Goal: Transaction & Acquisition: Purchase product/service

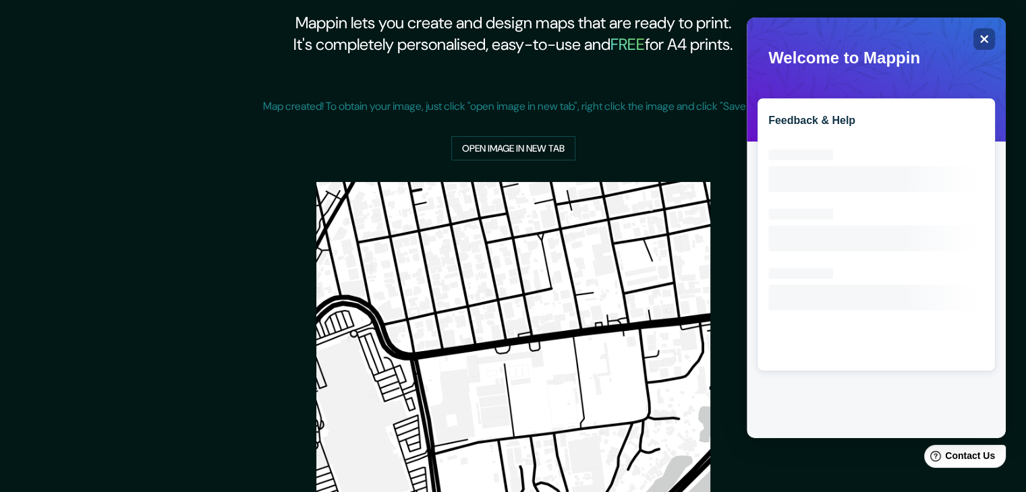
scroll to position [45, 0]
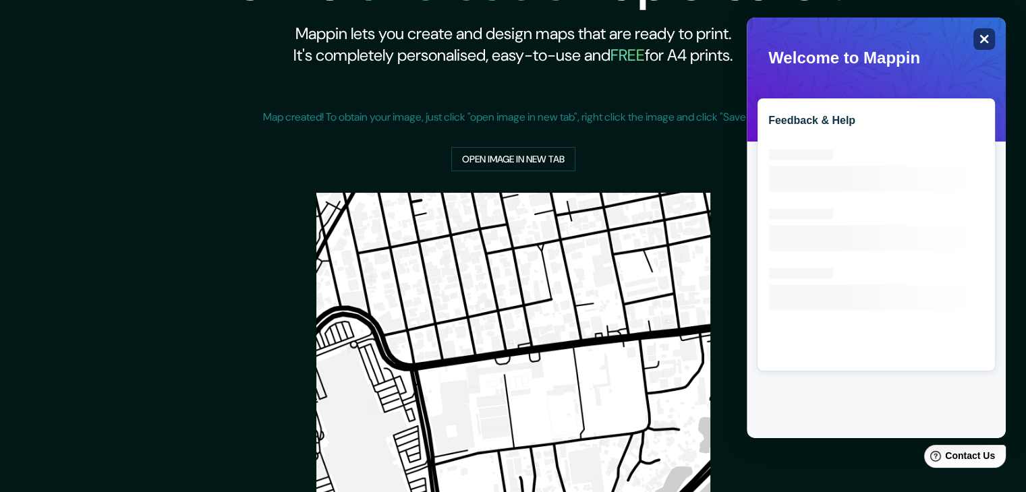
click at [984, 42] on icon "Close" at bounding box center [984, 39] width 10 height 10
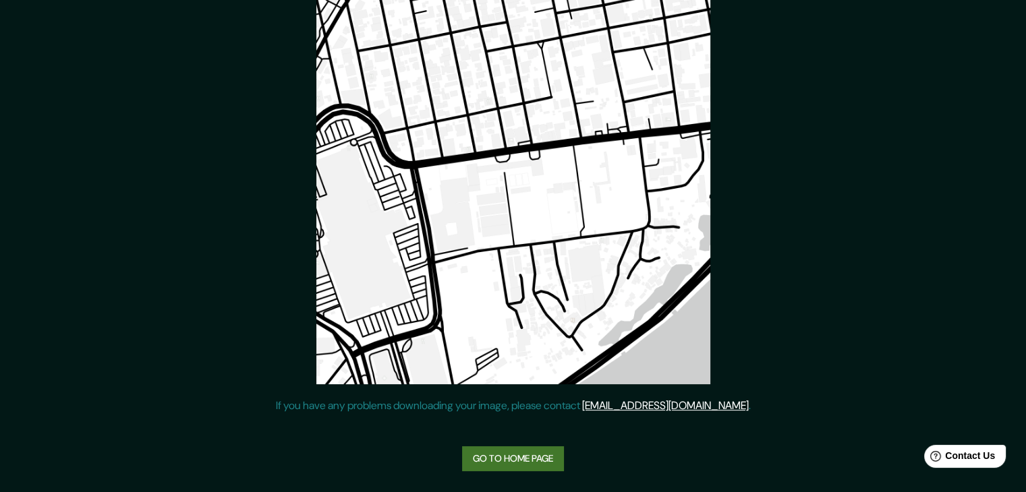
scroll to position [0, 0]
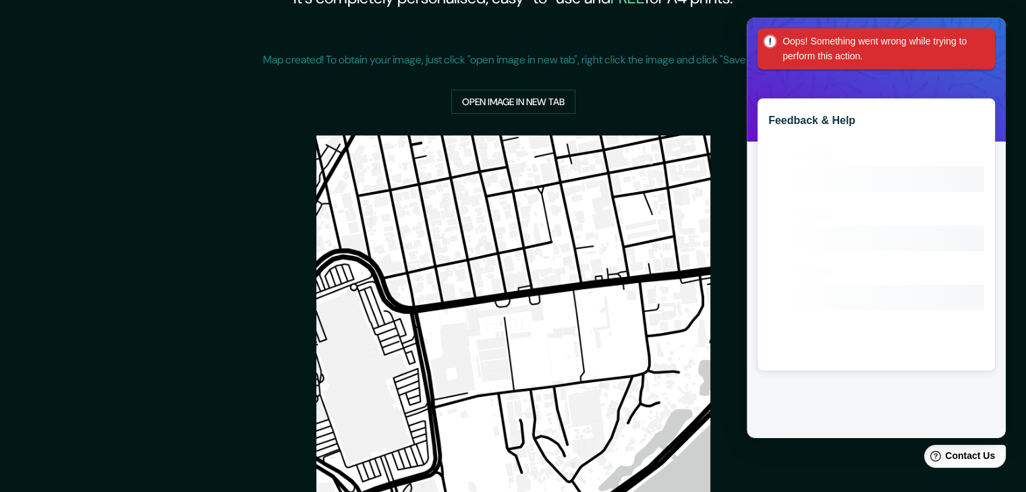
scroll to position [247, 0]
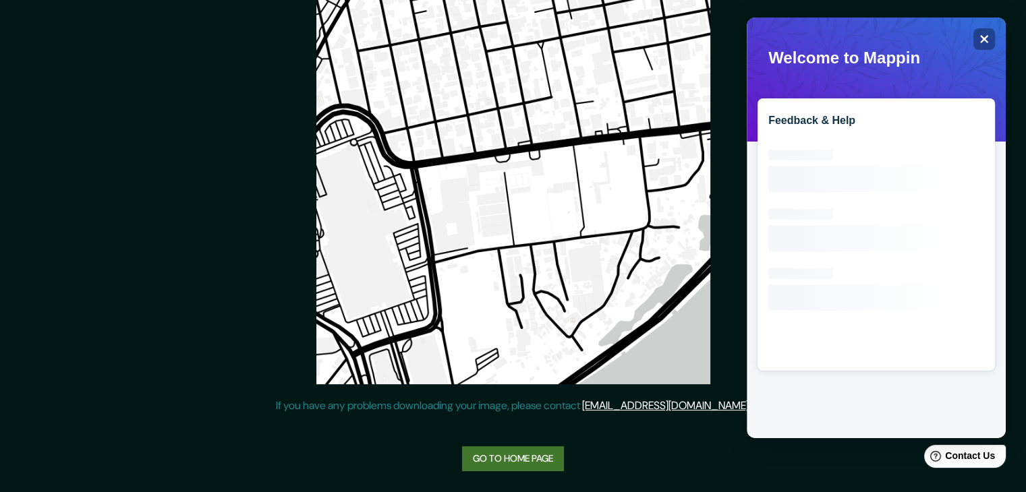
click at [552, 453] on link "Go to home page" at bounding box center [513, 459] width 102 height 25
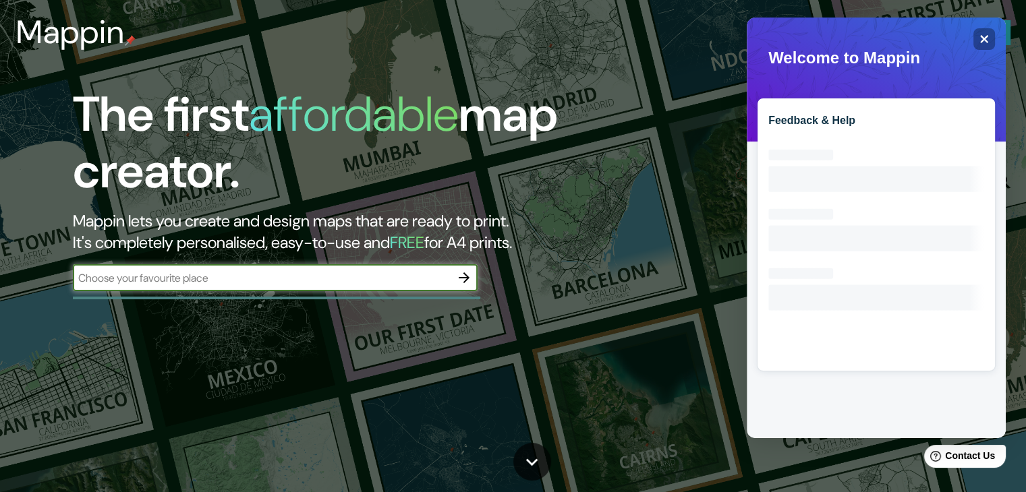
click at [229, 280] on input "text" at bounding box center [262, 279] width 378 height 16
click at [277, 273] on input "text" at bounding box center [262, 279] width 378 height 16
paste input "8.983354, -79.530617"
type input "8.983354, -79.530617"
click at [467, 280] on icon "button" at bounding box center [464, 278] width 16 height 16
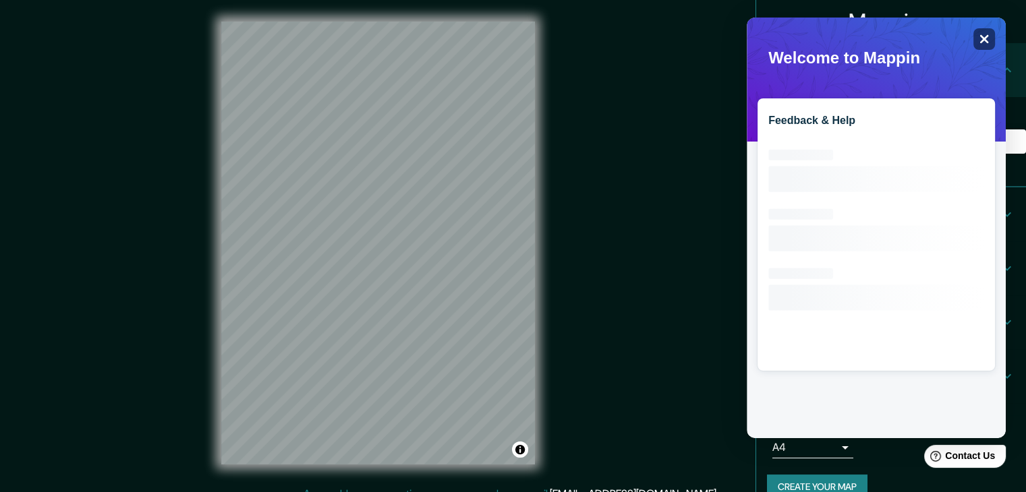
click at [988, 45] on div "Close" at bounding box center [984, 39] width 22 height 22
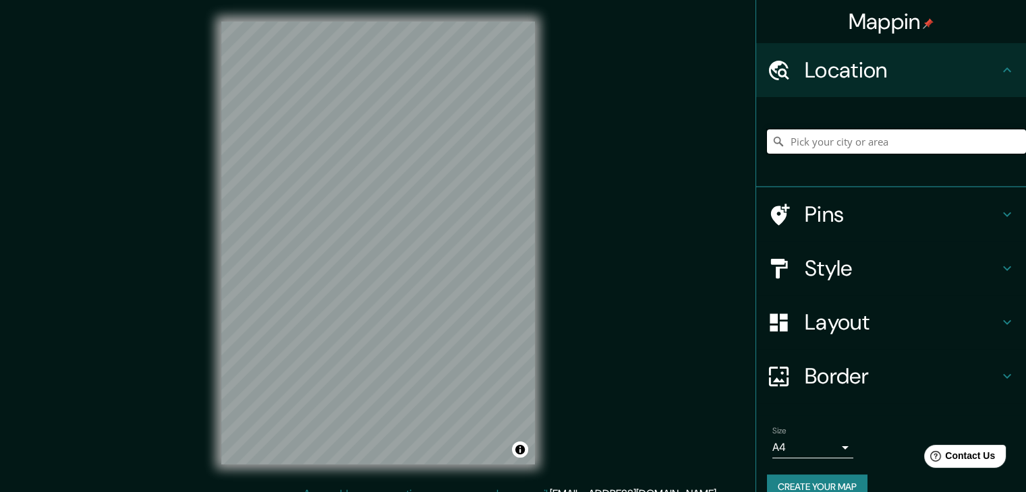
click at [839, 146] on input "Pick your city or area" at bounding box center [896, 142] width 259 height 24
paste input "8.983354, -79.530617"
drag, startPoint x: 899, startPoint y: 142, endPoint x: 667, endPoint y: 138, distance: 232.1
click at [667, 138] on div "Mappin Location 8.983354, -79.530617 Pins Style Layout Border Choose a border. …" at bounding box center [513, 254] width 1026 height 508
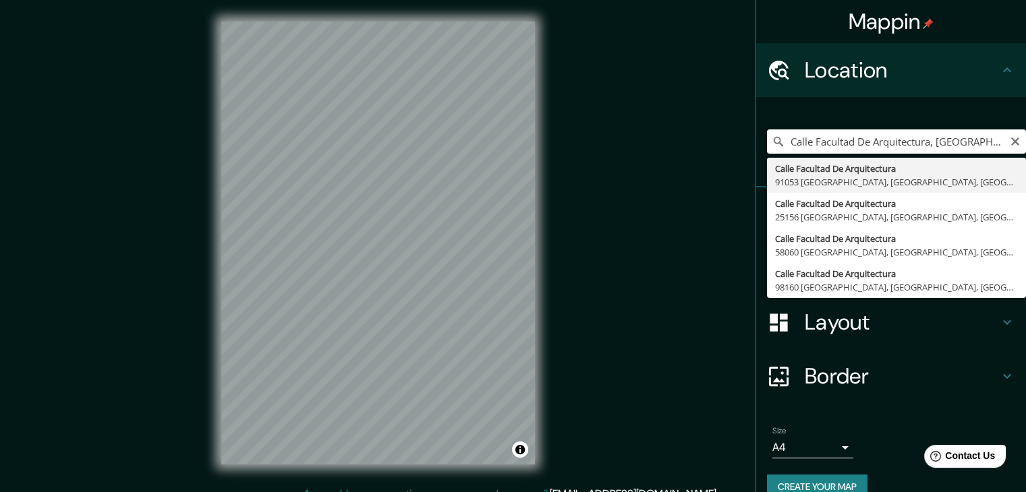
click at [868, 141] on input "Calle Facultad De Arquitectura, 91053 Xalapa, Veracruz, Mexico" at bounding box center [896, 142] width 259 height 24
click at [957, 138] on input "Calle Facultad De Arquitectura, 91053 Xalapa, Veracruz, Mexico" at bounding box center [896, 142] width 259 height 24
drag, startPoint x: 931, startPoint y: 144, endPoint x: 1036, endPoint y: 161, distance: 105.9
click at [1026, 161] on html "Mappin Location Calle Facultad De Arquitectura, 91053 Xalapa, Veracruz, Mexico …" at bounding box center [513, 246] width 1026 height 492
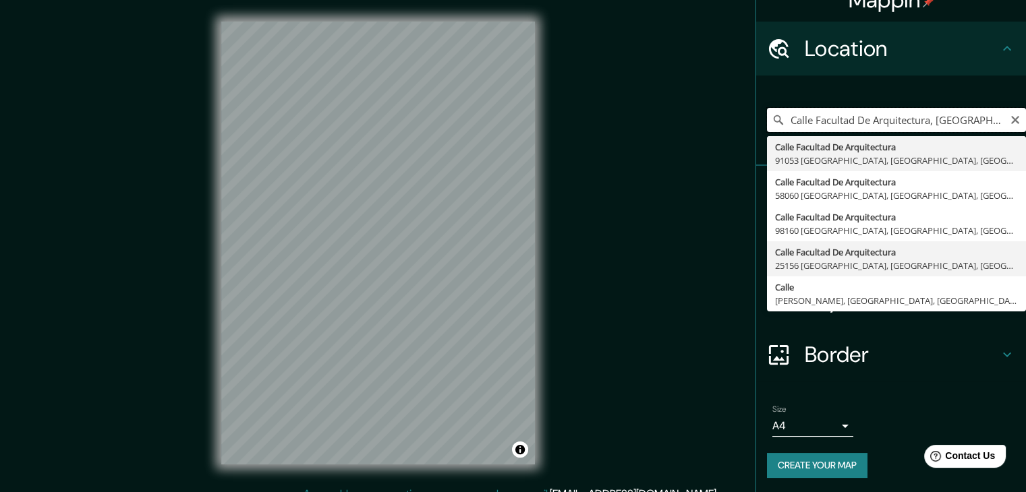
scroll to position [23, 0]
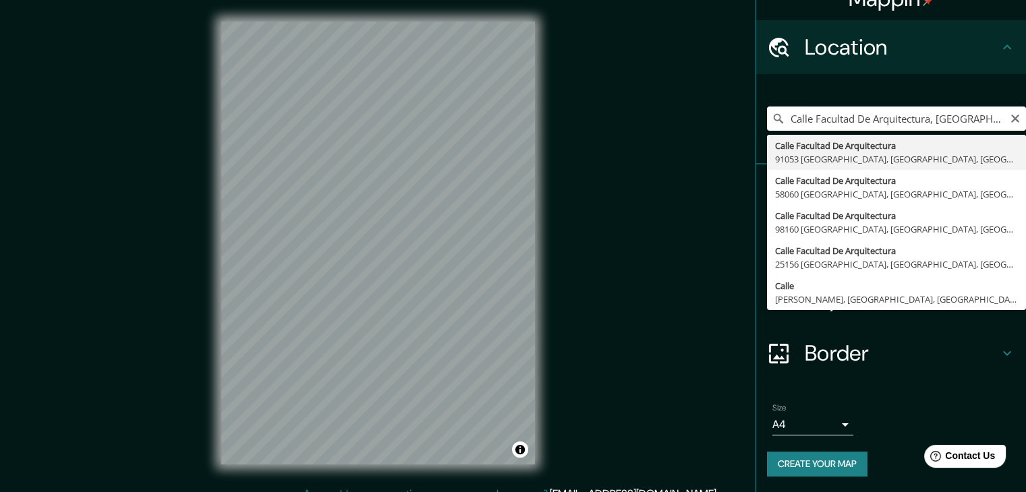
drag, startPoint x: 803, startPoint y: 116, endPoint x: 714, endPoint y: 119, distance: 88.4
click at [714, 119] on div "Mappin Location Calle Facultad De Arquitectura, panama Calle Facultad De Arquit…" at bounding box center [513, 254] width 1026 height 508
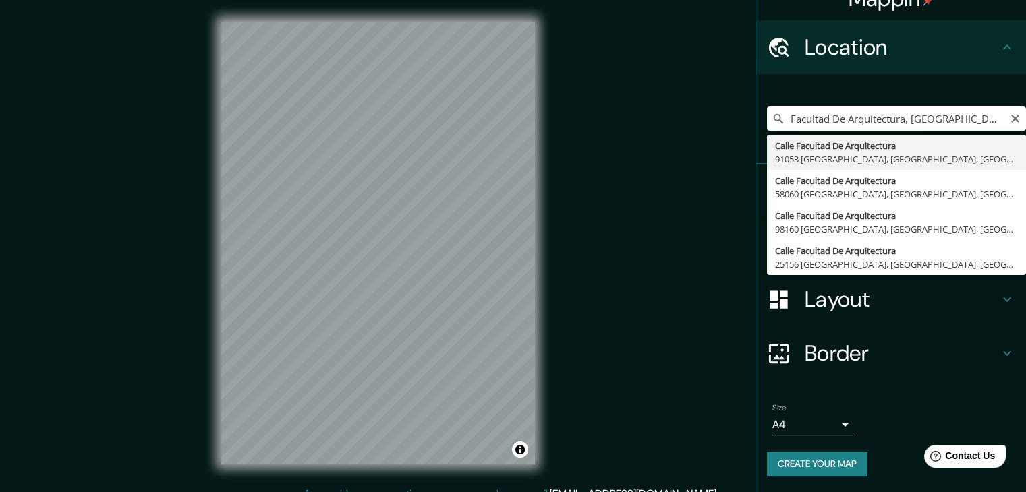
click at [969, 110] on input "Facultad De Arquitectura, panama" at bounding box center [896, 119] width 259 height 24
drag, startPoint x: 959, startPoint y: 122, endPoint x: 677, endPoint y: 115, distance: 282.8
click at [677, 115] on div "Mappin Location Facultad De Arquitectura, panama Calle Facultad De Arquitectura…" at bounding box center [513, 254] width 1026 height 508
click at [839, 117] on input "universidad de panama" at bounding box center [896, 119] width 259 height 24
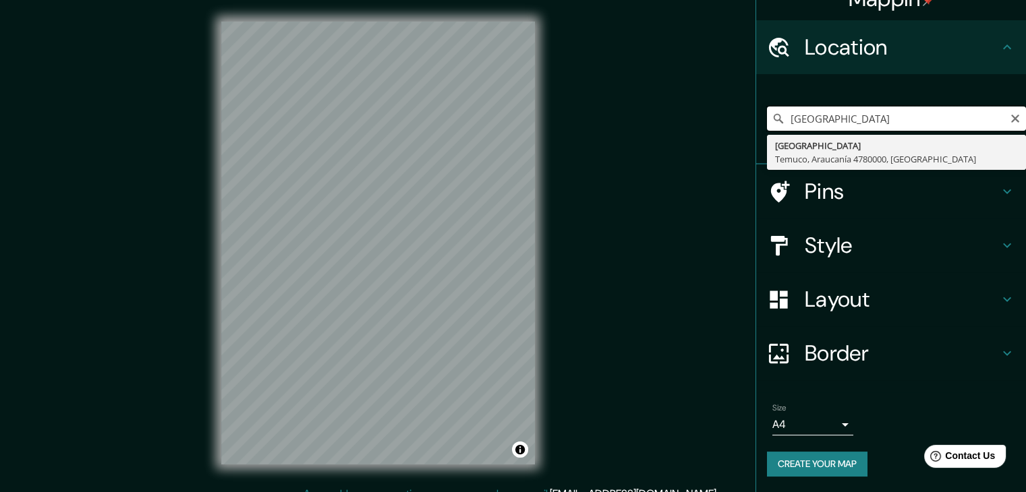
click at [967, 119] on input "universidad nacionalde panama" at bounding box center [896, 119] width 259 height 24
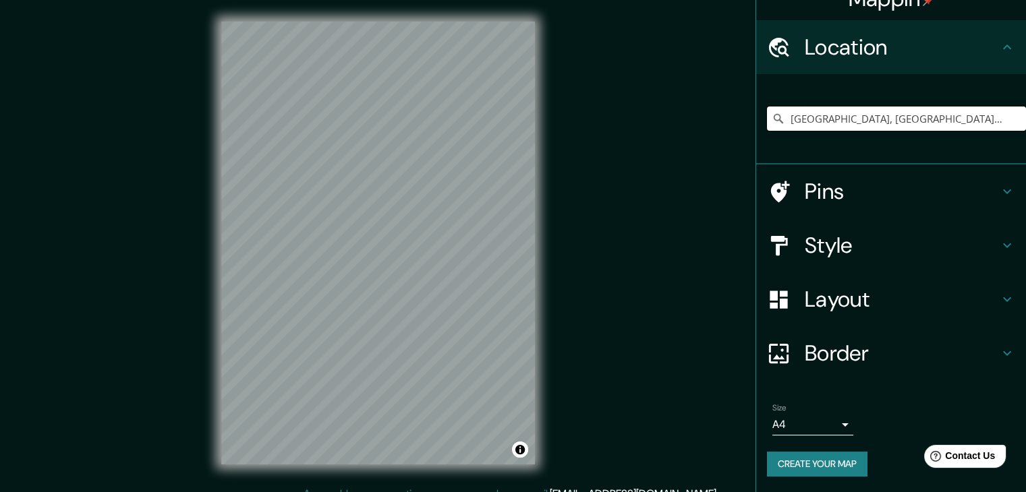
drag, startPoint x: 828, startPoint y: 119, endPoint x: 1036, endPoint y: 127, distance: 207.9
click at [1026, 127] on html "Mappin Location Panamá, Temuco, Araucanía 4780000, Chile Panamá Temuco, Araucan…" at bounding box center [513, 246] width 1026 height 492
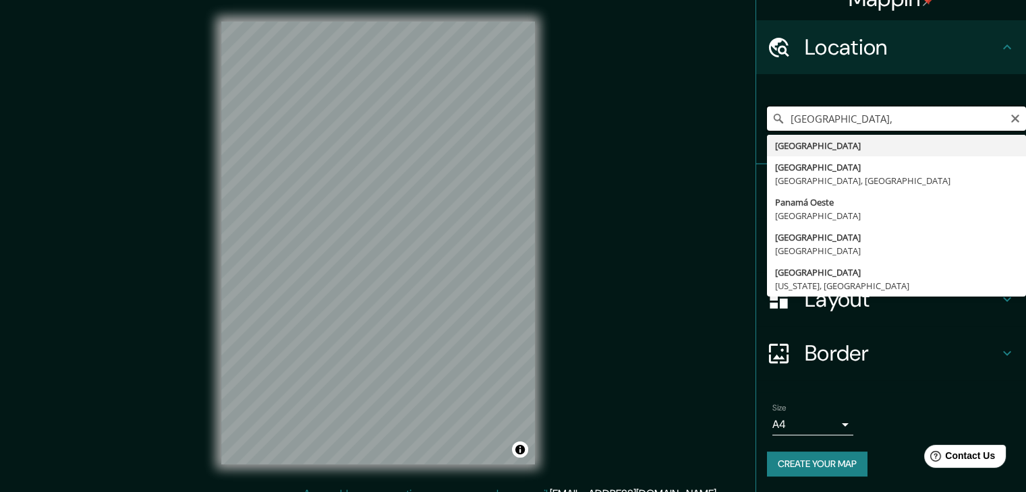
drag, startPoint x: 851, startPoint y: 119, endPoint x: 749, endPoint y: 110, distance: 103.0
click at [756, 110] on div "Panamá, Panama Panama City Panamá, Panama Panamá Oeste Panama Panamá Panama Pan…" at bounding box center [891, 119] width 270 height 90
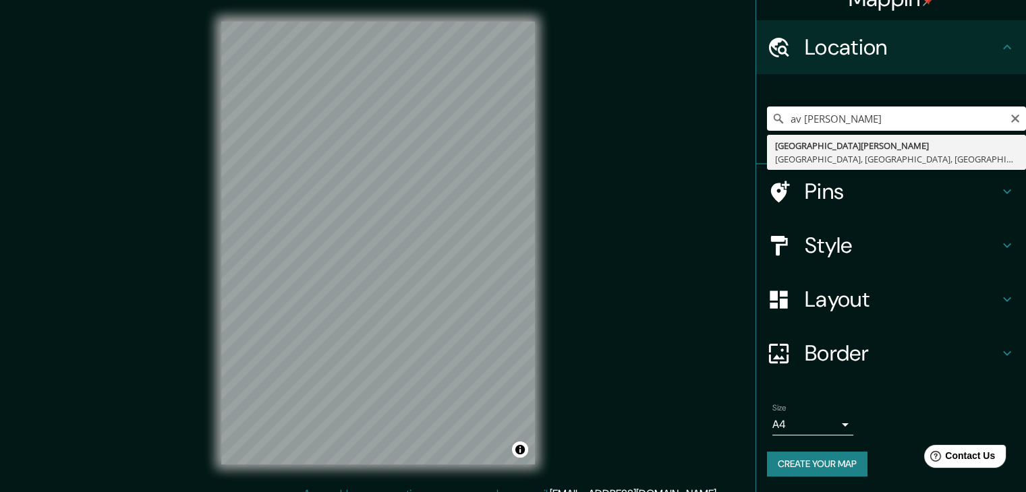
type input "Avenida José De Fábrega, Panama City, Panamá, Panama"
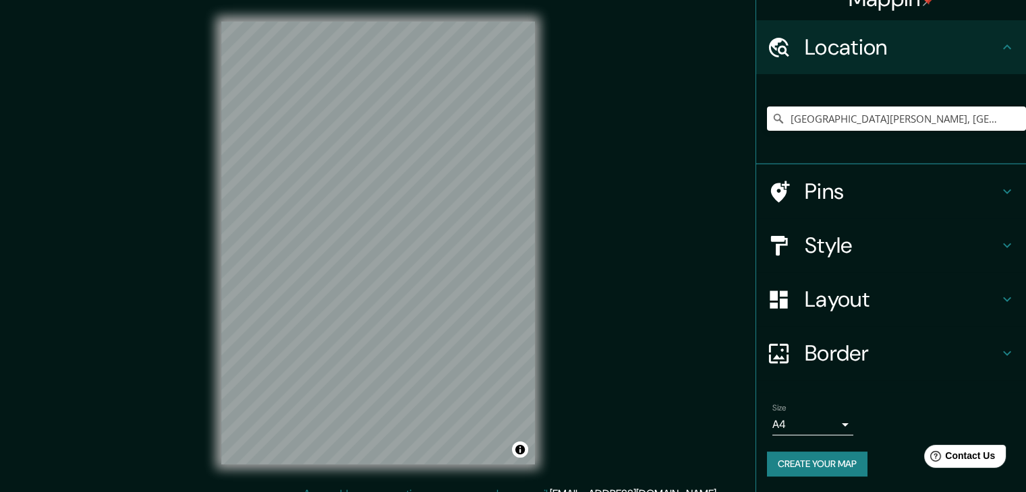
click at [899, 306] on h4 "Layout" at bounding box center [902, 299] width 194 height 27
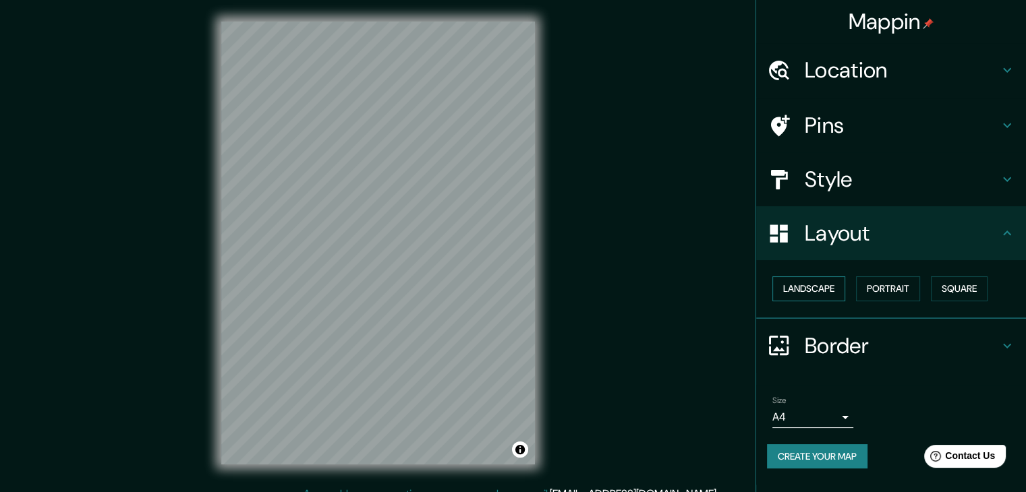
click at [798, 295] on button "Landscape" at bounding box center [808, 289] width 73 height 25
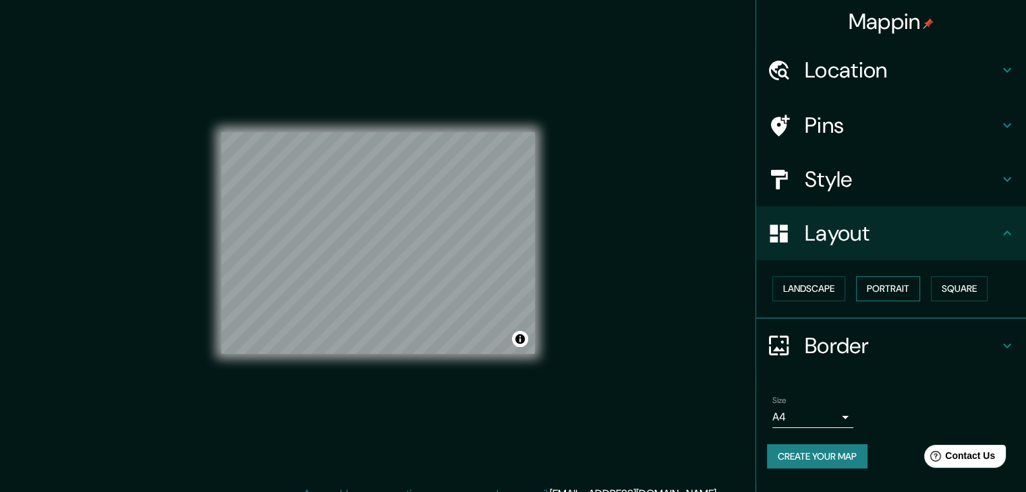
click at [902, 282] on button "Portrait" at bounding box center [888, 289] width 64 height 25
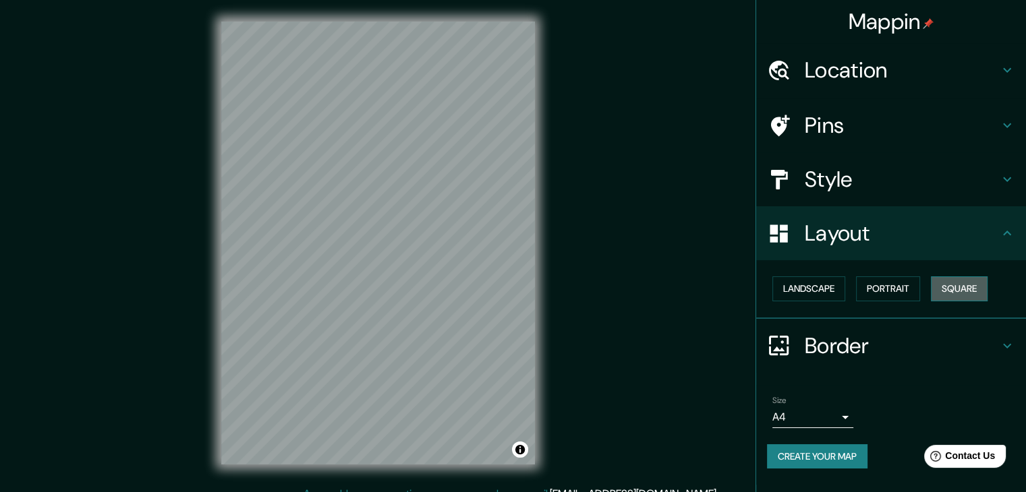
click at [971, 292] on button "Square" at bounding box center [959, 289] width 57 height 25
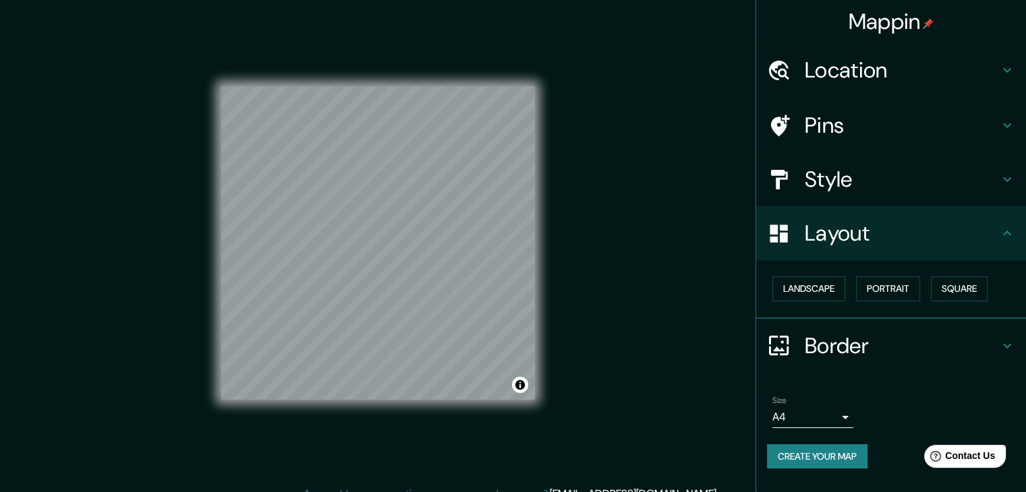
click at [812, 189] on h4 "Style" at bounding box center [902, 179] width 194 height 27
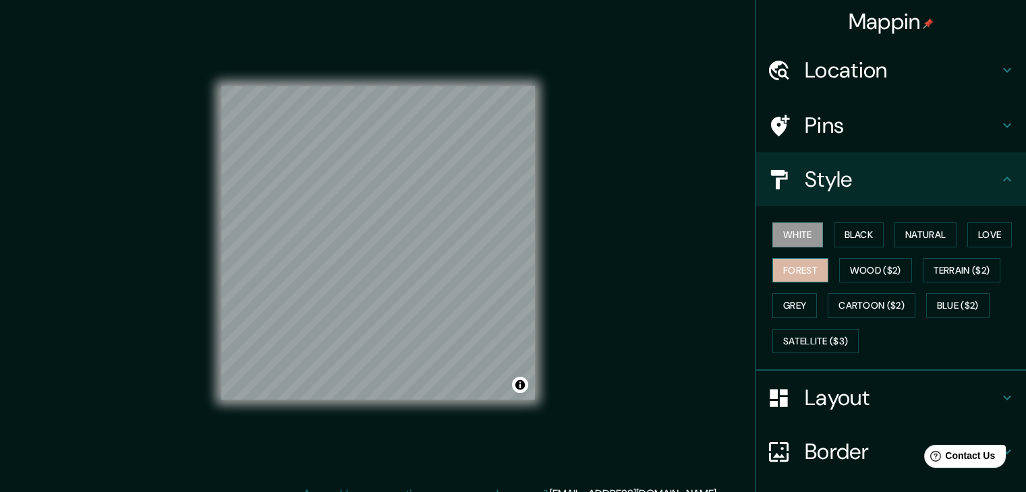
click at [808, 267] on button "Forest" at bounding box center [800, 270] width 56 height 25
click at [883, 271] on button "Wood ($2)" at bounding box center [875, 270] width 73 height 25
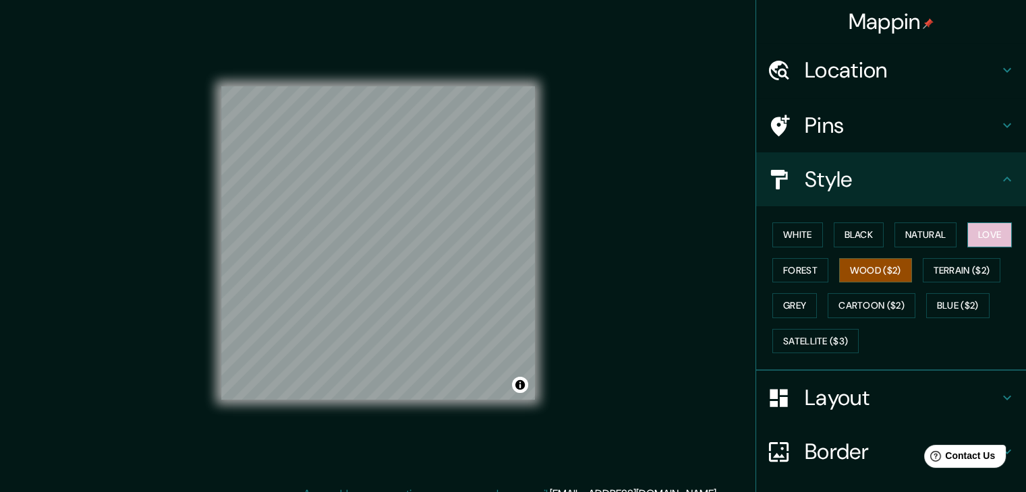
click at [978, 238] on button "Love" at bounding box center [989, 235] width 45 height 25
click at [913, 244] on button "Natural" at bounding box center [926, 235] width 62 height 25
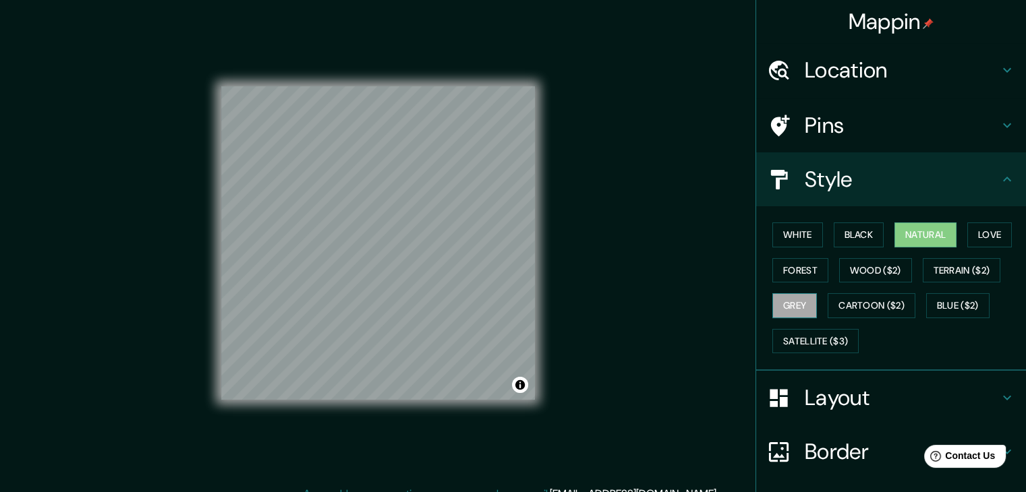
click at [791, 299] on button "Grey" at bounding box center [794, 305] width 45 height 25
click at [912, 235] on button "Natural" at bounding box center [926, 235] width 62 height 25
